Goal: Communication & Community: Connect with others

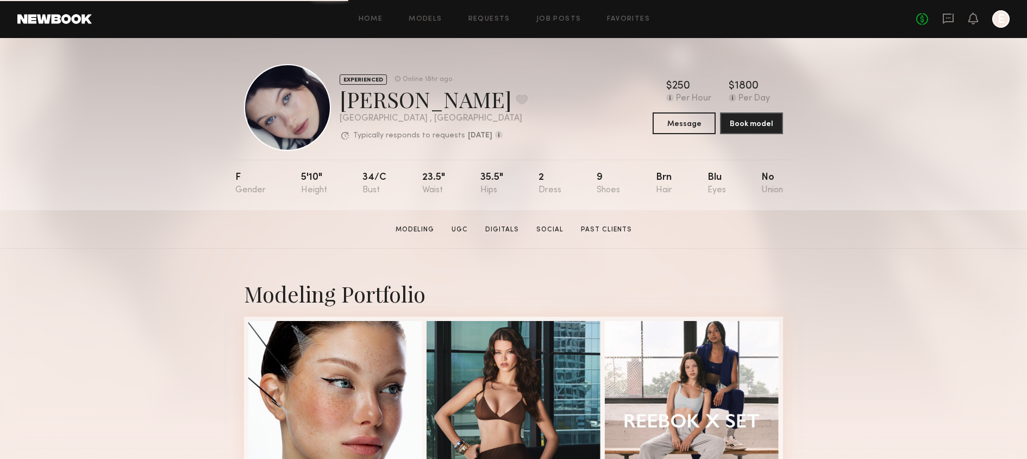
click at [407, 13] on div "Home Models Requests Job Posts Favorites Sign Out No fees up to $5,000 E" at bounding box center [550, 18] width 917 height 17
click at [423, 14] on div "Home Models Requests Job Posts Favorites Sign Out No fees up to $5,000 E" at bounding box center [550, 18] width 917 height 17
click at [423, 15] on div "Home Models Requests Job Posts Favorites Sign Out No fees up to $5,000 E" at bounding box center [550, 18] width 917 height 17
click at [424, 17] on link "Models" at bounding box center [424, 19] width 33 height 7
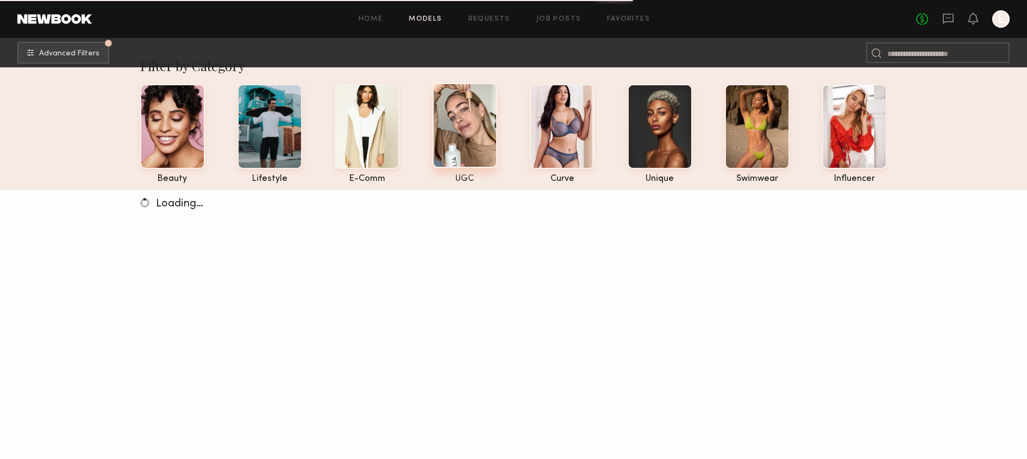
scroll to position [22, 0]
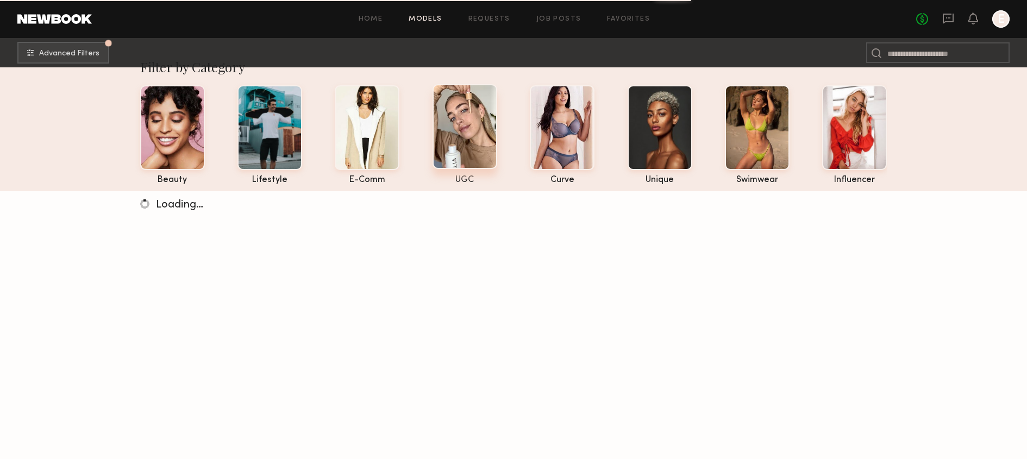
click at [482, 135] on div at bounding box center [464, 126] width 65 height 85
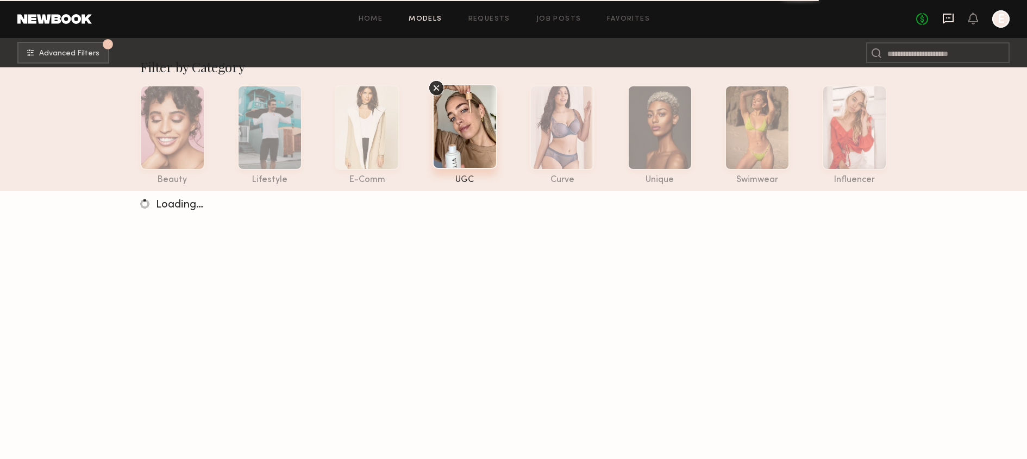
click at [943, 18] on icon at bounding box center [947, 19] width 11 height 10
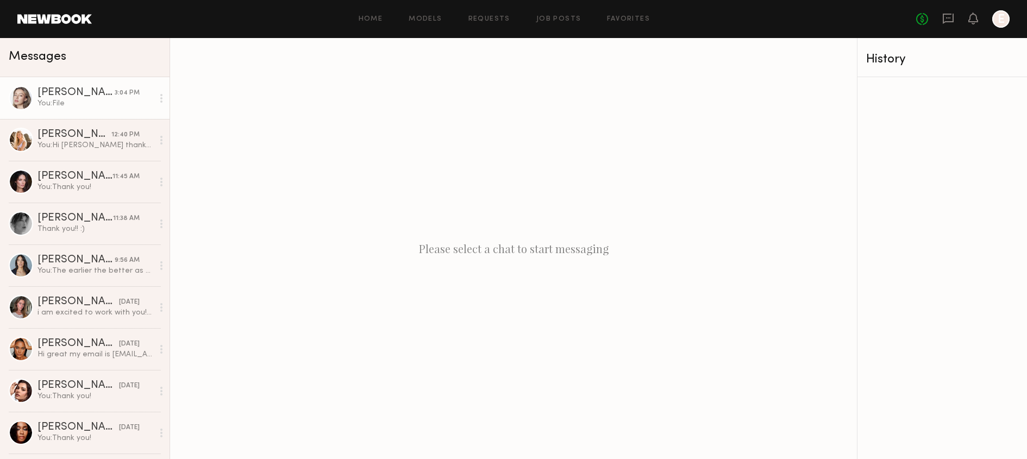
click at [70, 90] on div "[PERSON_NAME]" at bounding box center [75, 92] width 77 height 11
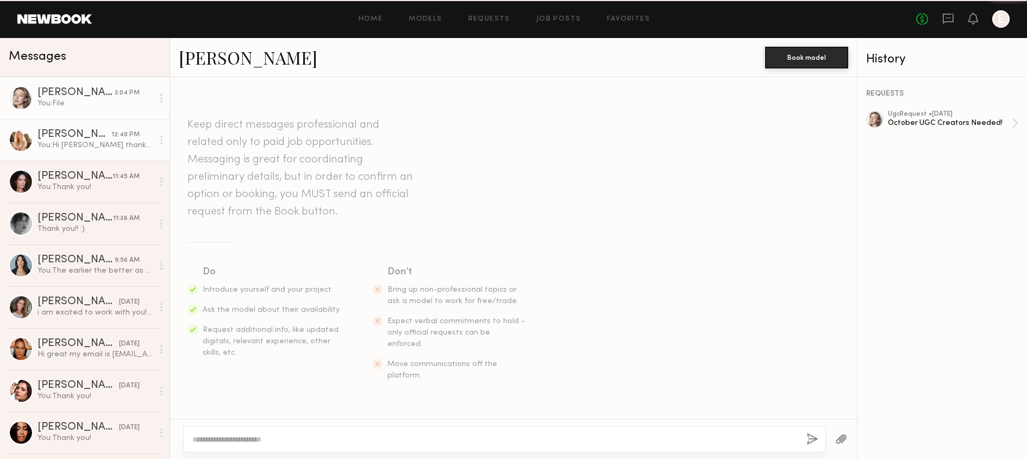
scroll to position [527, 0]
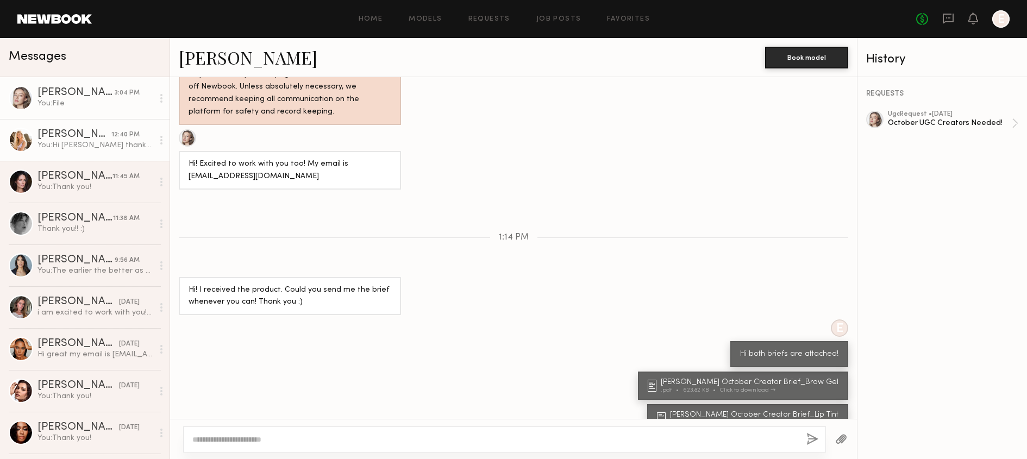
click at [70, 139] on div "[PERSON_NAME]" at bounding box center [74, 134] width 74 height 11
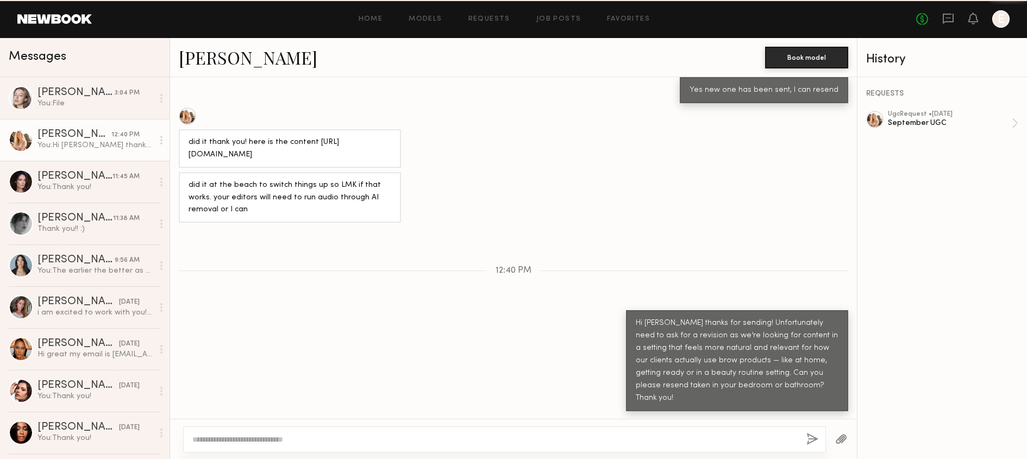
scroll to position [626, 0]
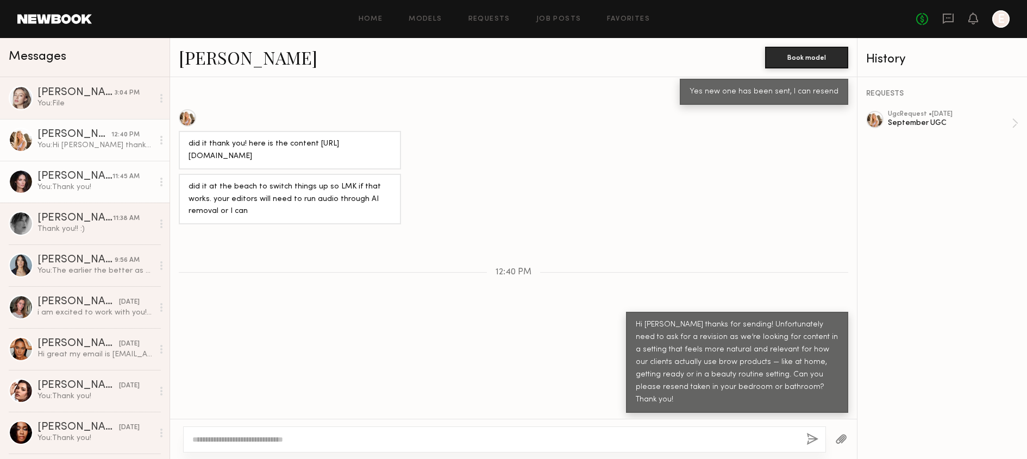
click at [76, 185] on div "You: Thank you!" at bounding box center [95, 187] width 116 height 10
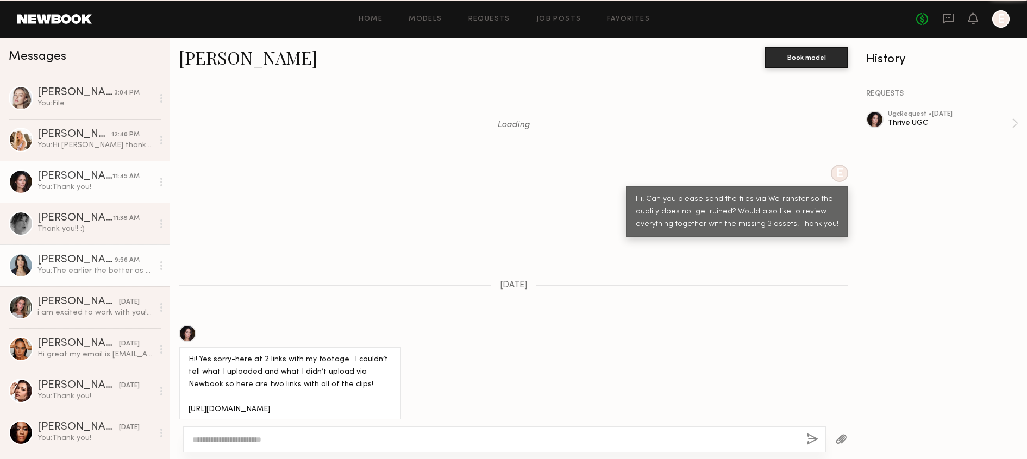
scroll to position [866, 0]
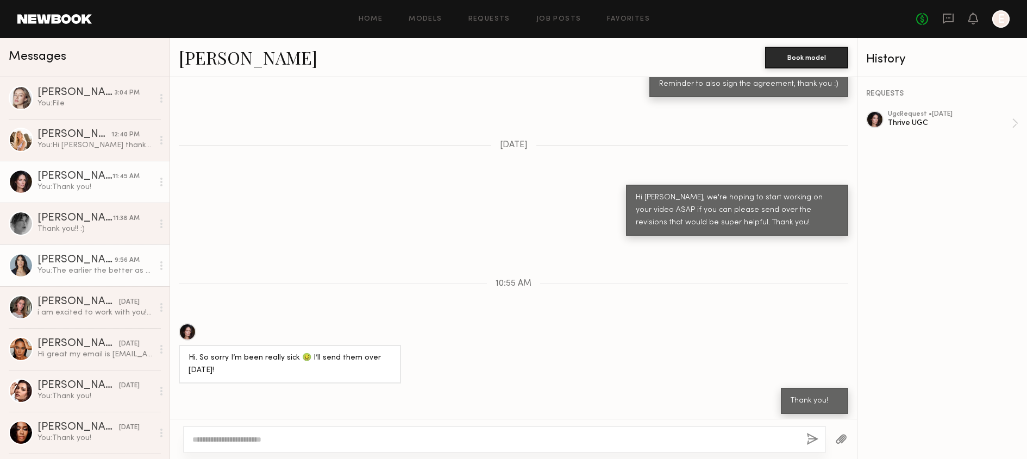
click at [77, 248] on link "[PERSON_NAME] 9:56 AM You: The earlier the better as content was due on 9.10, t…" at bounding box center [84, 265] width 169 height 42
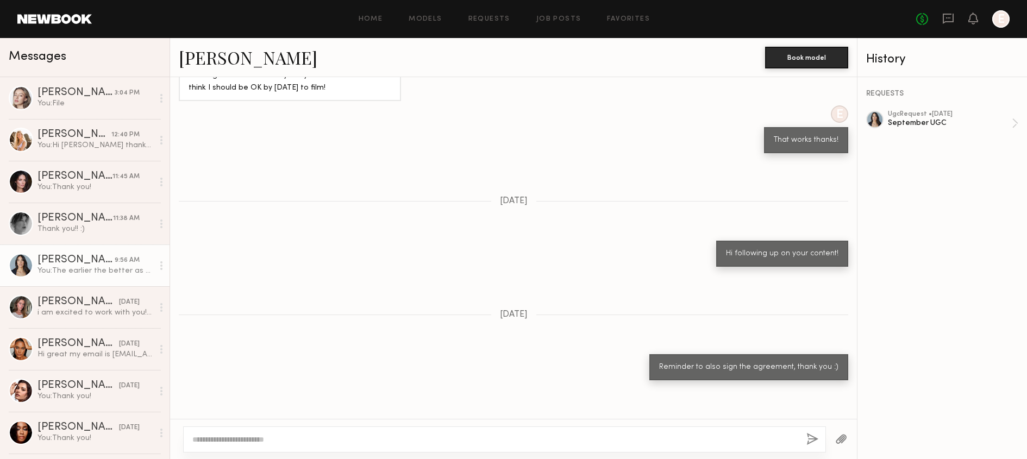
scroll to position [733, 0]
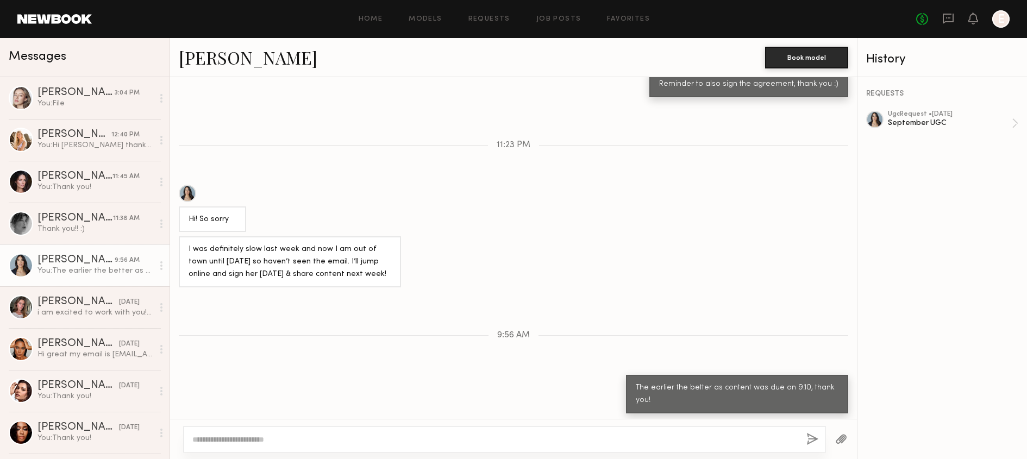
click at [489, 23] on div "Home Models Requests Job Posts Favorites Sign Out No fees up to $5,000 E" at bounding box center [550, 18] width 917 height 17
click at [489, 19] on link "Requests" at bounding box center [489, 19] width 42 height 7
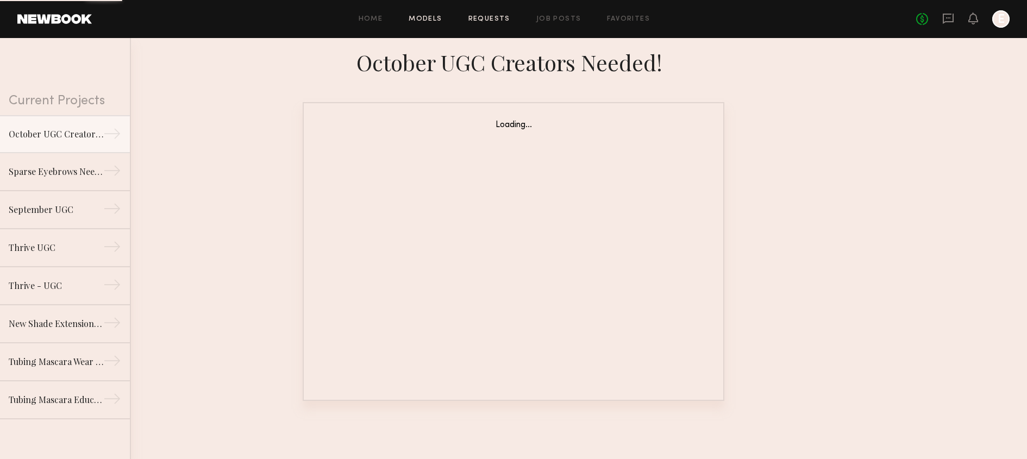
click at [421, 18] on link "Models" at bounding box center [424, 19] width 33 height 7
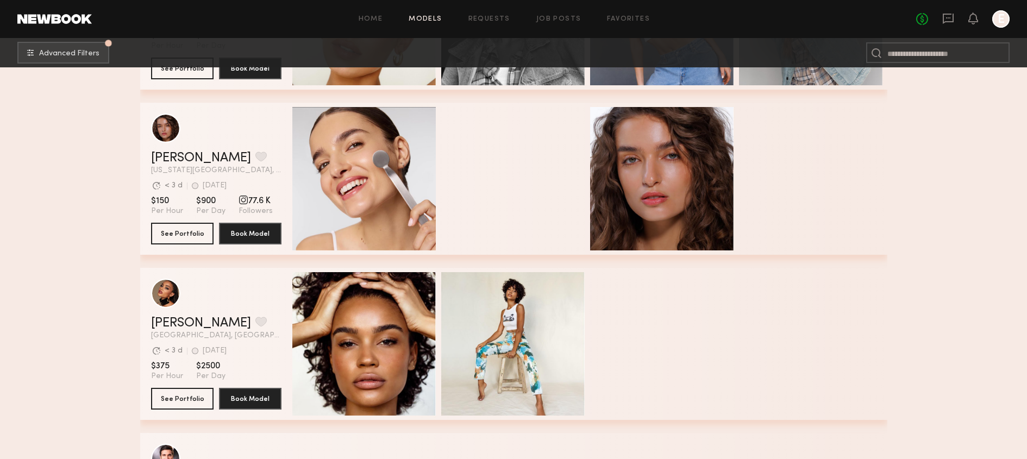
scroll to position [815, 0]
